Goal: Transaction & Acquisition: Purchase product/service

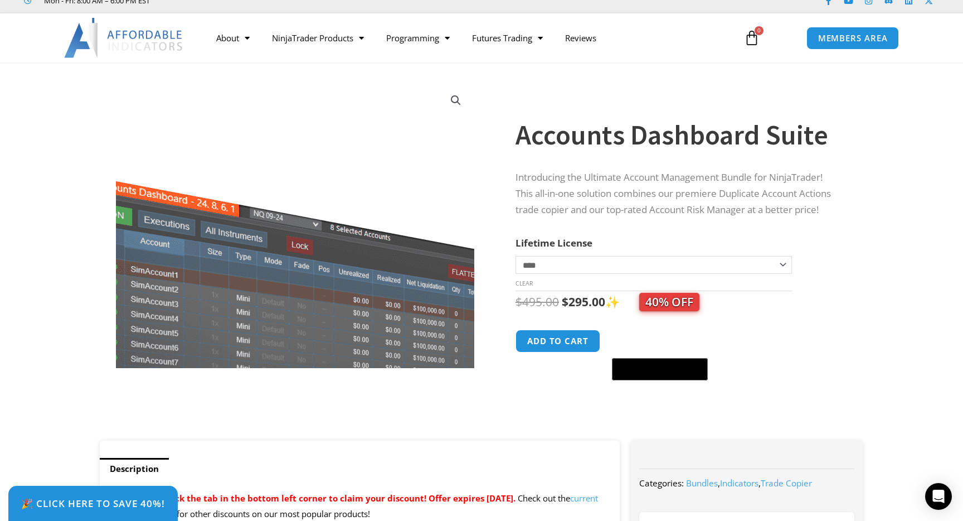
scroll to position [35, 0]
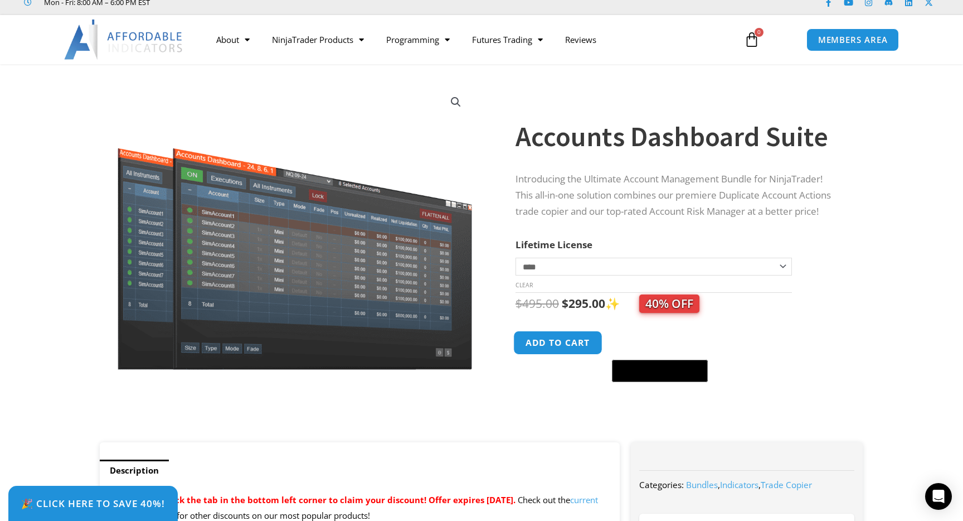
click at [537, 343] on button "Add to cart" at bounding box center [557, 343] width 89 height 24
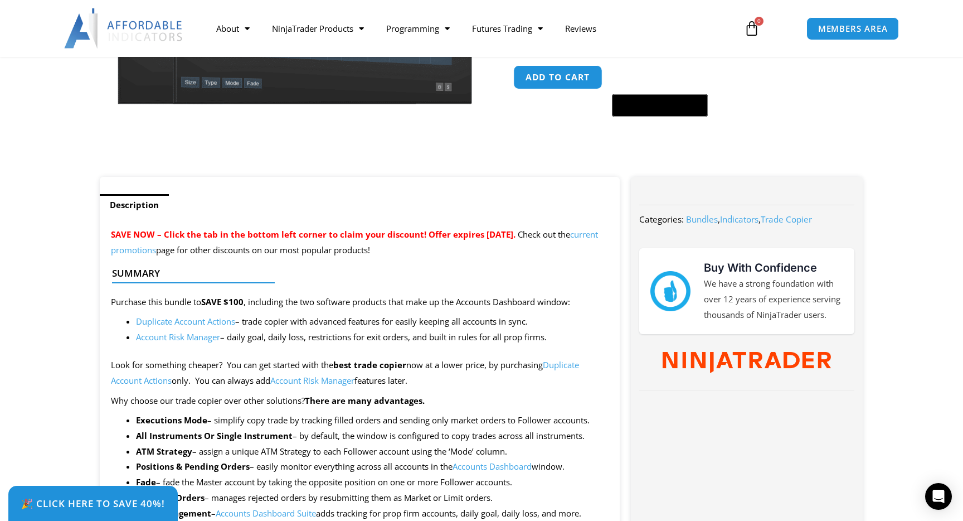
scroll to position [314, 0]
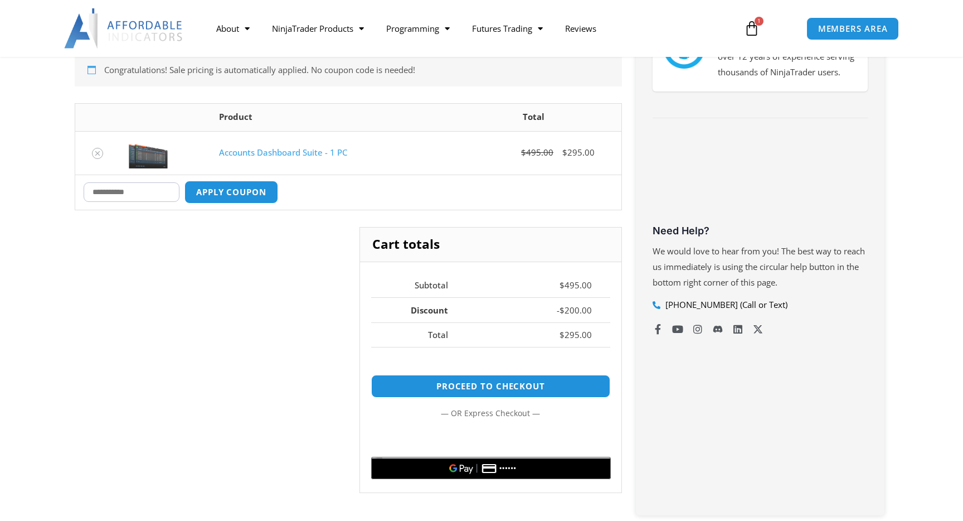
scroll to position [255, 0]
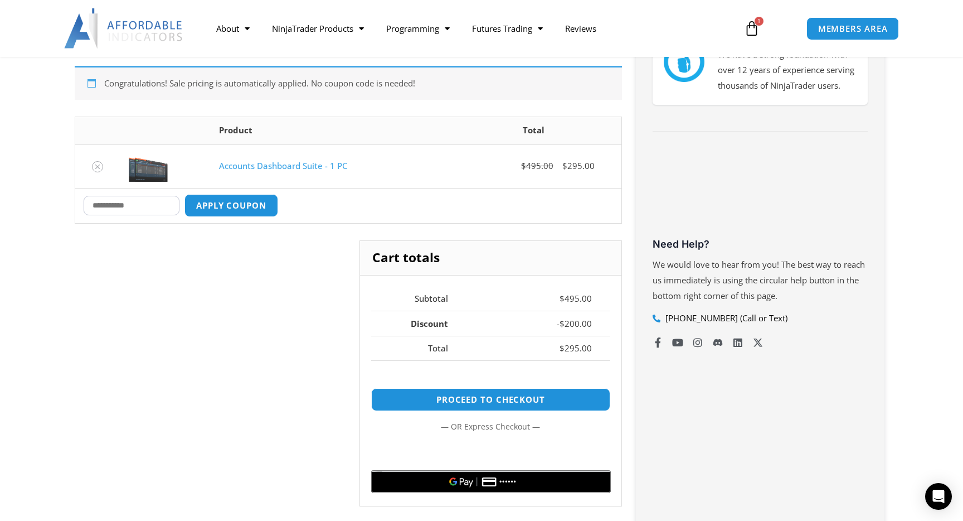
click at [164, 201] on input "Coupon:" at bounding box center [132, 206] width 96 height 20
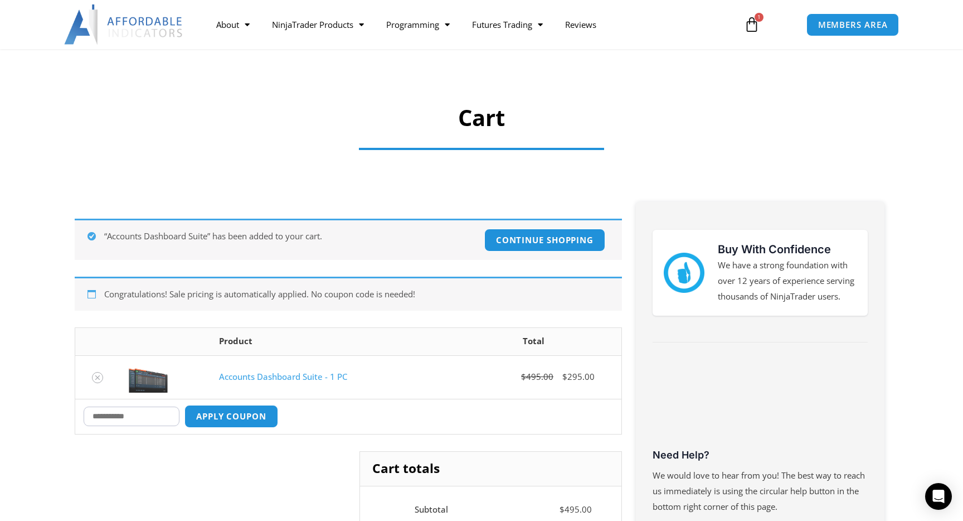
scroll to position [0, 0]
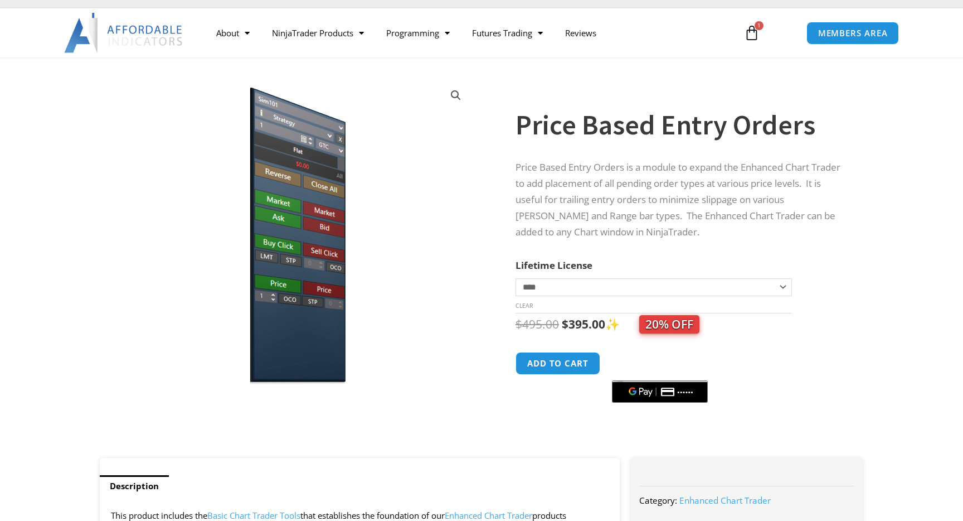
scroll to position [48, 0]
